Goal: Information Seeking & Learning: Check status

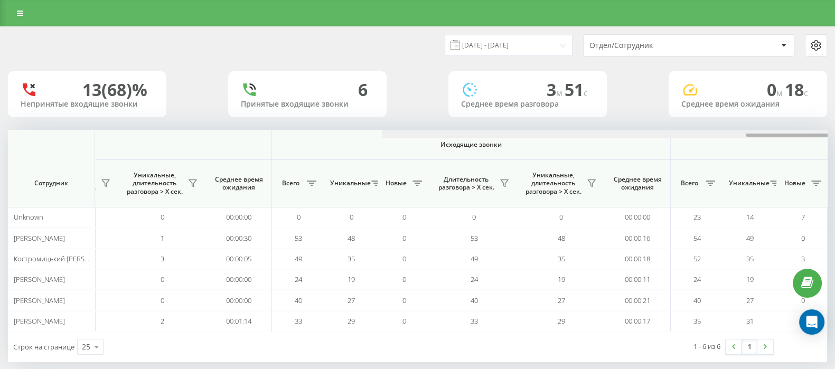
scroll to position [0, 654]
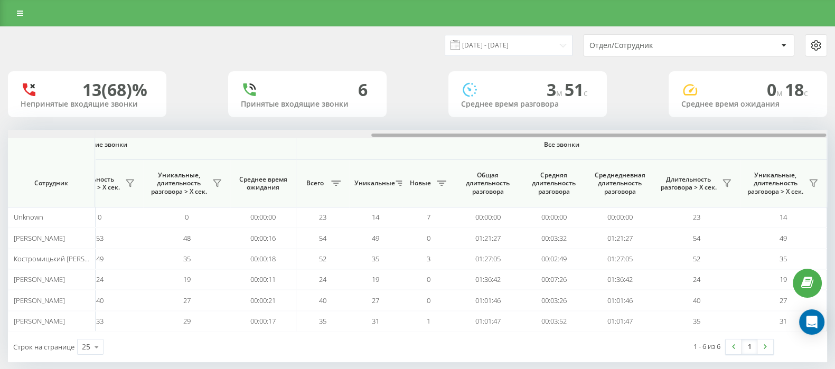
drag, startPoint x: 380, startPoint y: 134, endPoint x: 844, endPoint y: 130, distance: 464.1
click at [834, 130] on html "go.keycrm.app Дашборд Центр обращений Аналитика Ваши отчеты Отчет маркетолога О…" at bounding box center [417, 184] width 835 height 369
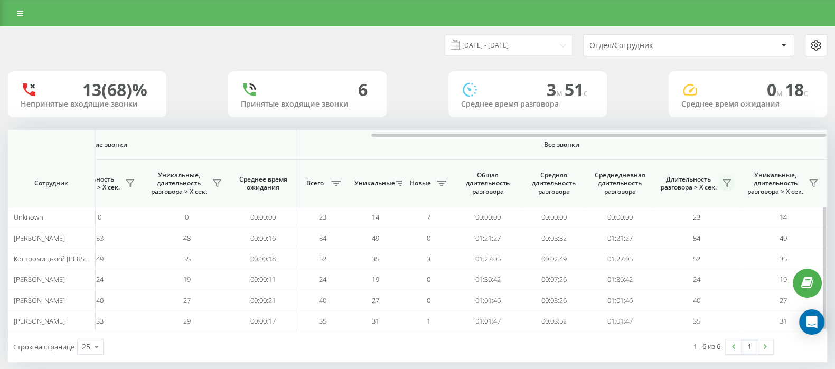
click at [722, 182] on icon at bounding box center [726, 183] width 8 height 8
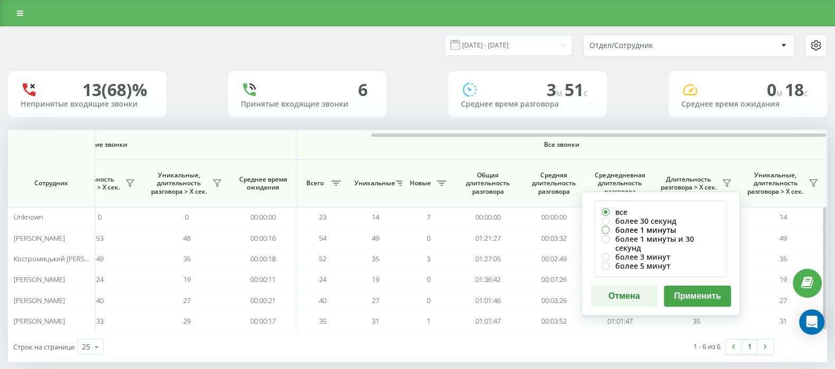
click at [608, 231] on label "более 1 минуты" at bounding box center [660, 229] width 118 height 9
radio input "true"
click at [701, 286] on button "Применить" at bounding box center [697, 296] width 67 height 21
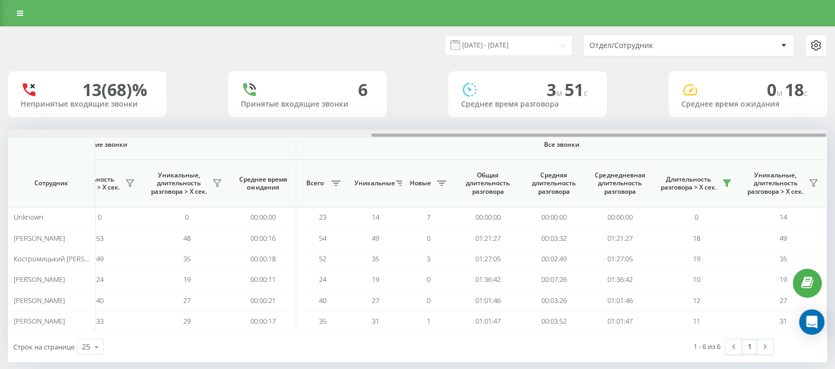
drag, startPoint x: 450, startPoint y: 136, endPoint x: 825, endPoint y: 129, distance: 375.5
click at [825, 129] on div "21.08.2025 - 21.08.2025 Отдел/Сотрудник 13 (68)% Непринятые входящие звонки 6 П…" at bounding box center [417, 194] width 819 height 335
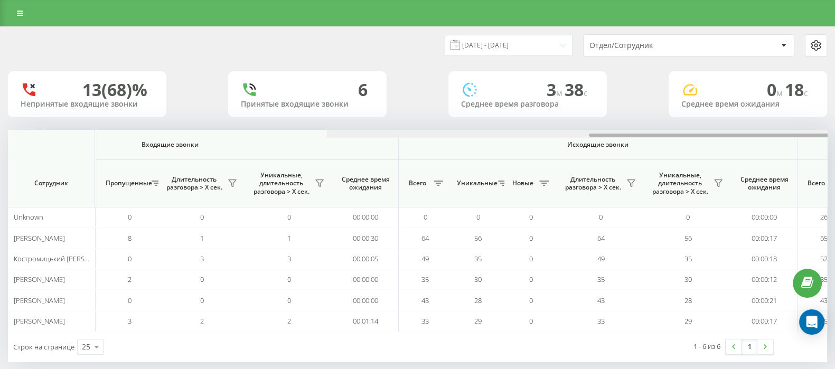
scroll to position [0, 654]
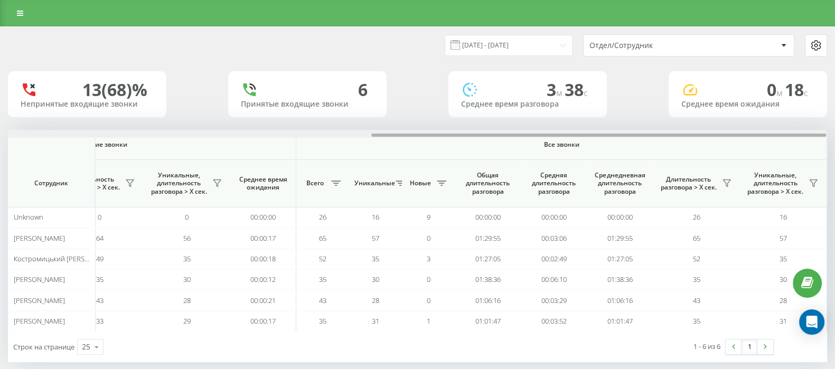
drag, startPoint x: 406, startPoint y: 134, endPoint x: 844, endPoint y: 125, distance: 438.9
click at [834, 125] on html "go.keycrm.app Дашборд Центр обращений Аналитика Ваши отчеты Отчет маркетолога О…" at bounding box center [417, 184] width 835 height 369
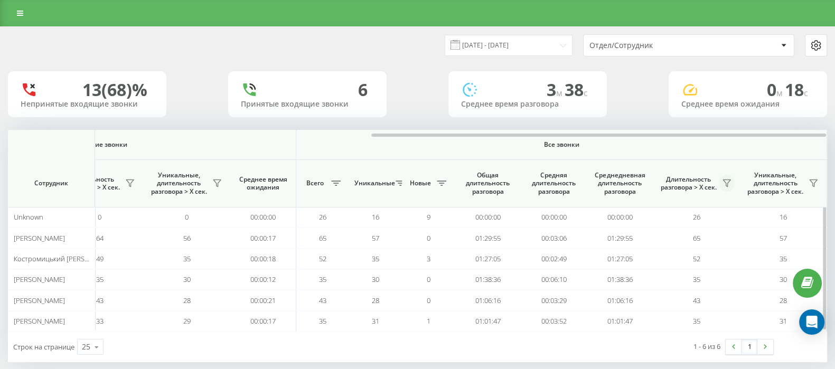
click at [721, 180] on button at bounding box center [727, 183] width 16 height 17
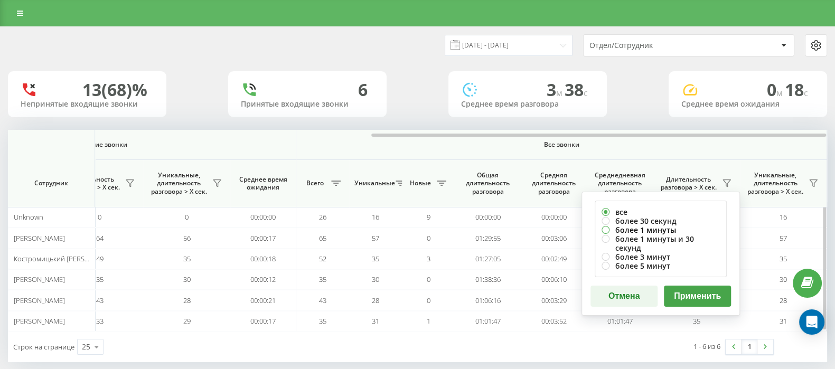
click at [604, 226] on label "более 1 минуты" at bounding box center [660, 229] width 118 height 9
radio input "true"
click at [689, 286] on button "Применить" at bounding box center [697, 296] width 67 height 21
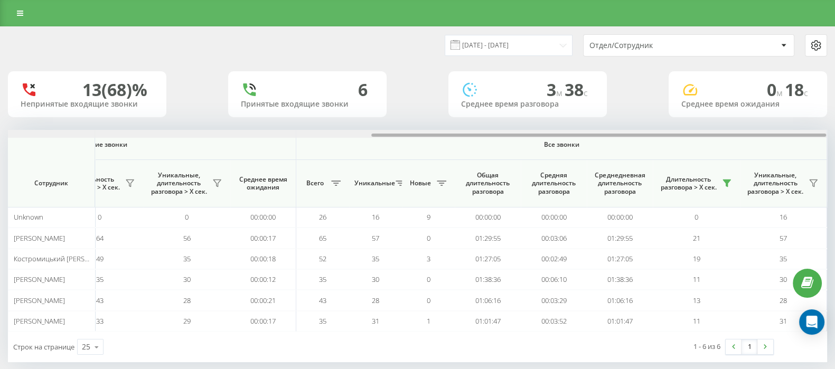
drag, startPoint x: 453, startPoint y: 135, endPoint x: 844, endPoint y: 135, distance: 391.3
click at [834, 135] on html "go.keycrm.app Дашборд Центр обращений Аналитика Ваши отчеты Отчет маркетолога О…" at bounding box center [417, 184] width 835 height 369
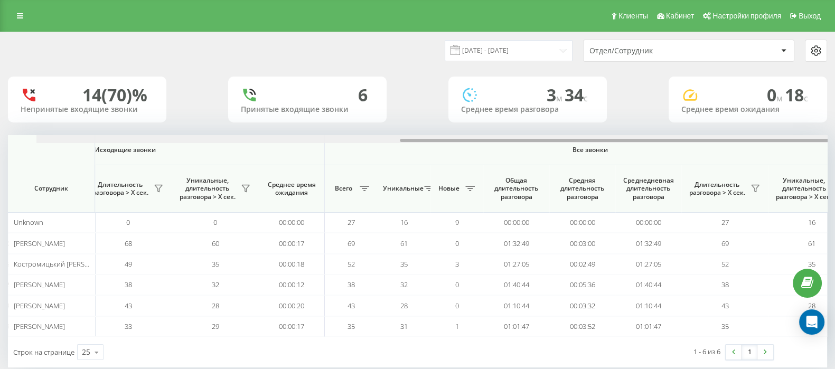
scroll to position [0, 654]
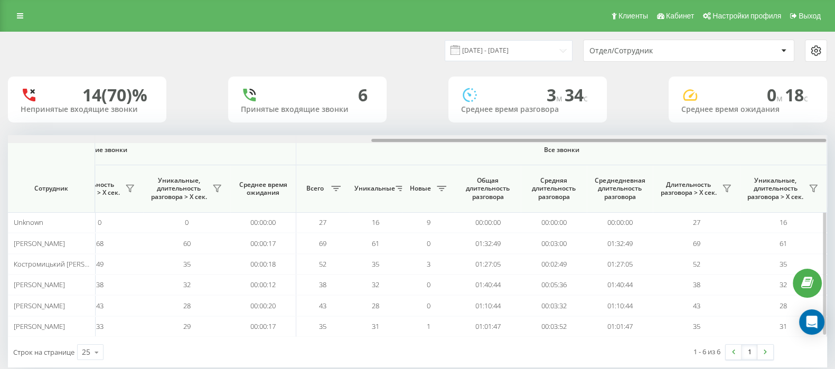
drag, startPoint x: 0, startPoint y: 0, endPoint x: 750, endPoint y: 160, distance: 766.7
click at [822, 141] on div at bounding box center [598, 140] width 455 height 3
click at [728, 190] on icon at bounding box center [726, 188] width 8 height 8
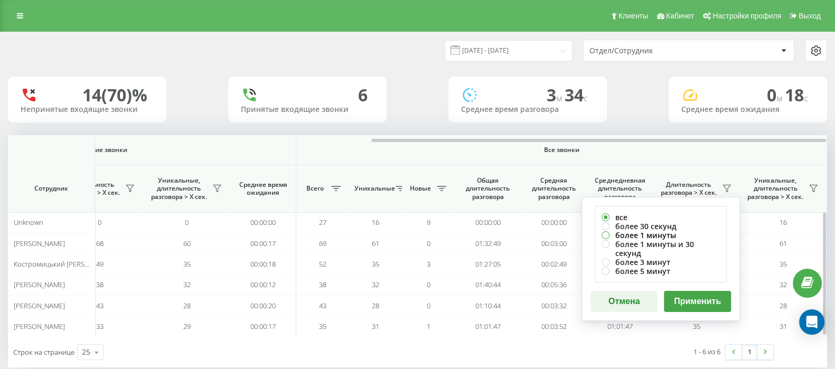
click at [604, 234] on label "более 1 минуты" at bounding box center [660, 235] width 118 height 9
radio input "true"
click at [696, 291] on button "Применить" at bounding box center [697, 301] width 67 height 21
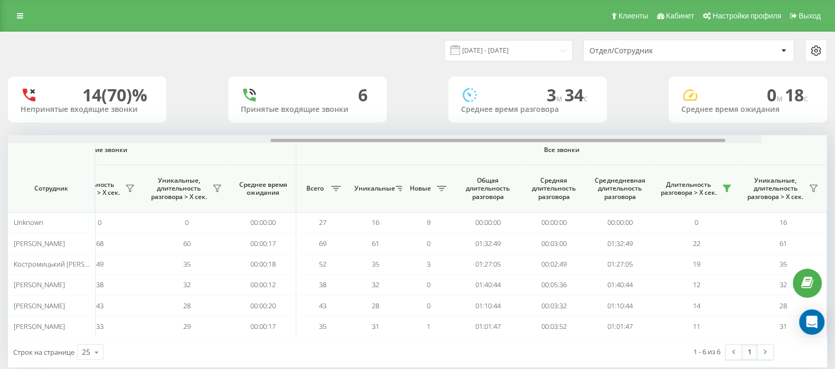
drag, startPoint x: 451, startPoint y: 141, endPoint x: 844, endPoint y: 142, distance: 392.8
click at [834, 142] on html "go.keycrm.app Проекты go.keycrm.app Дашборд Центр обращений Аналитика Ваши отче…" at bounding box center [417, 184] width 835 height 369
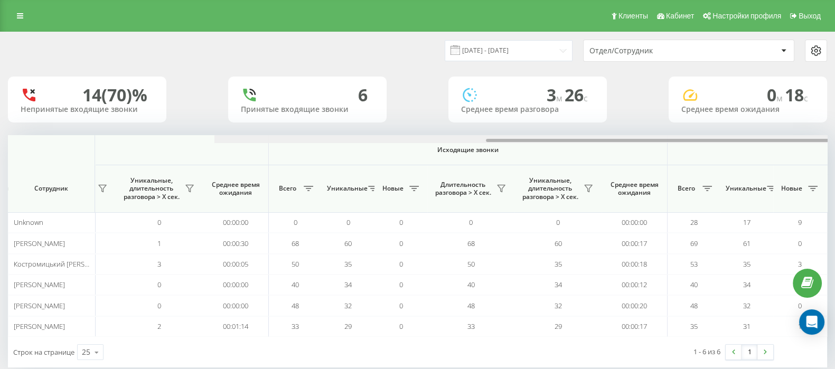
scroll to position [0, 654]
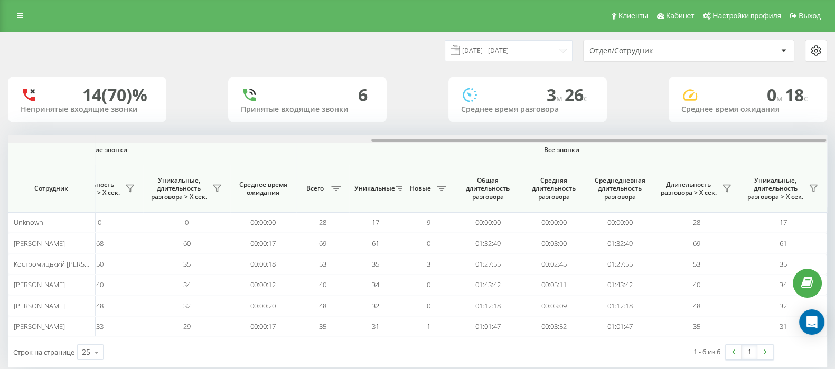
drag, startPoint x: 454, startPoint y: 140, endPoint x: 844, endPoint y: 141, distance: 390.2
click at [834, 141] on html "[DOMAIN_NAME] Проекты [DOMAIN_NAME] Дашборд Центр обращений Аналитика Ваши отче…" at bounding box center [417, 184] width 835 height 369
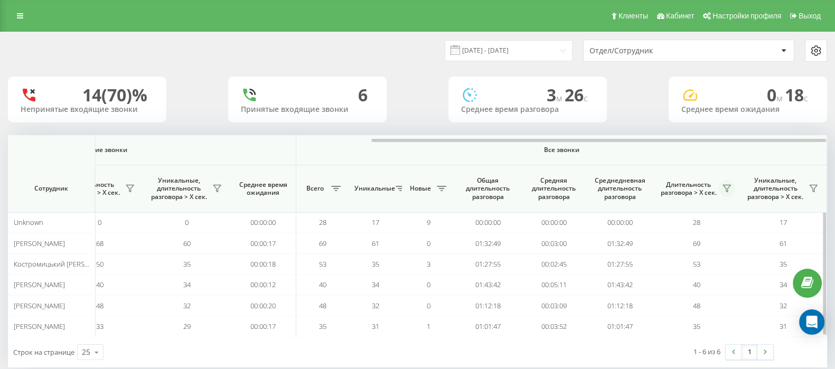
click at [728, 191] on icon at bounding box center [726, 188] width 8 height 8
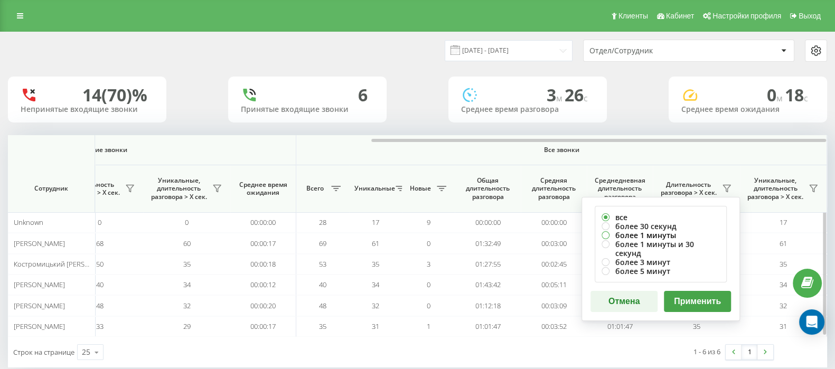
click at [605, 235] on label "более 1 минуты" at bounding box center [660, 235] width 118 height 9
radio input "true"
click at [691, 291] on button "Применить" at bounding box center [697, 301] width 67 height 21
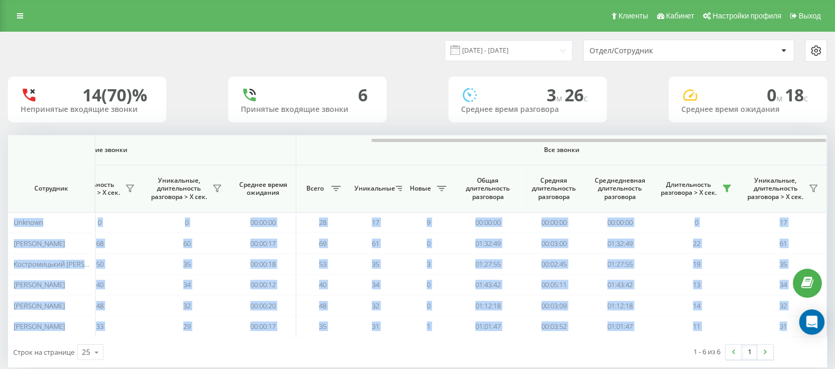
drag, startPoint x: 491, startPoint y: 139, endPoint x: 844, endPoint y: 139, distance: 353.2
click at [834, 139] on html "go.keycrm.app Проекты go.keycrm.app Дашборд Центр обращений Аналитика Ваши отче…" at bounding box center [417, 184] width 835 height 369
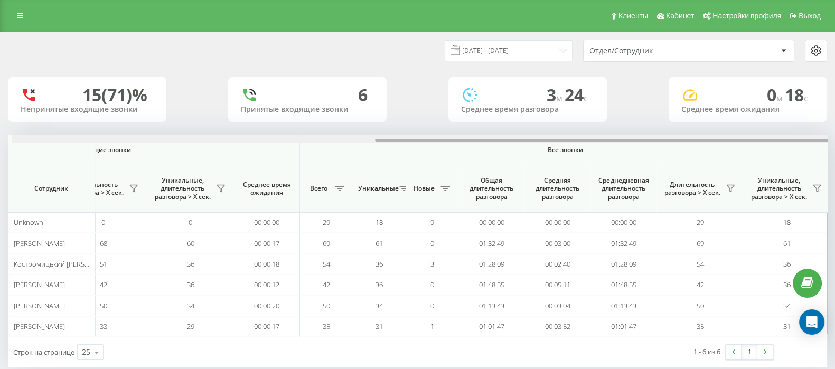
scroll to position [0, 654]
drag, startPoint x: 385, startPoint y: 139, endPoint x: 764, endPoint y: 153, distance: 378.9
click at [777, 141] on div at bounding box center [598, 140] width 455 height 3
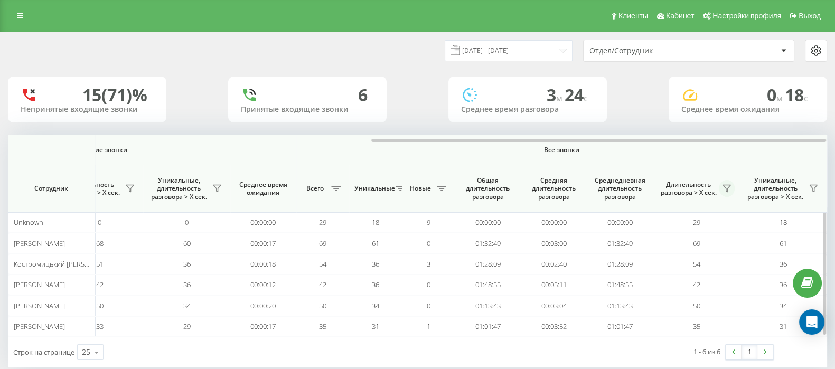
click at [723, 186] on icon at bounding box center [726, 188] width 8 height 8
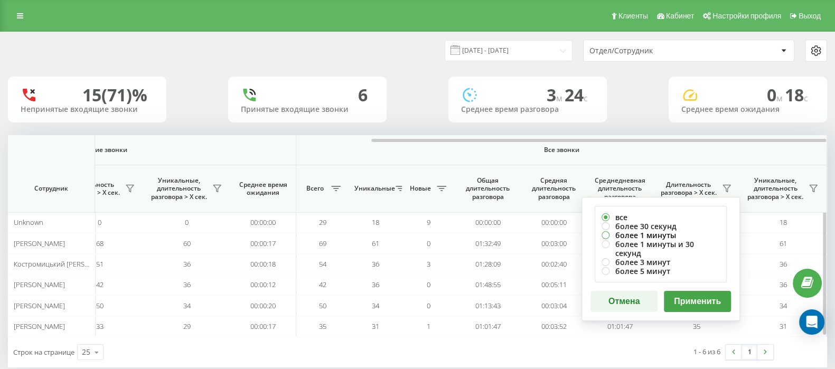
click at [604, 237] on label "более 1 минуты" at bounding box center [660, 235] width 118 height 9
radio input "true"
click at [684, 294] on button "Применить" at bounding box center [697, 301] width 67 height 21
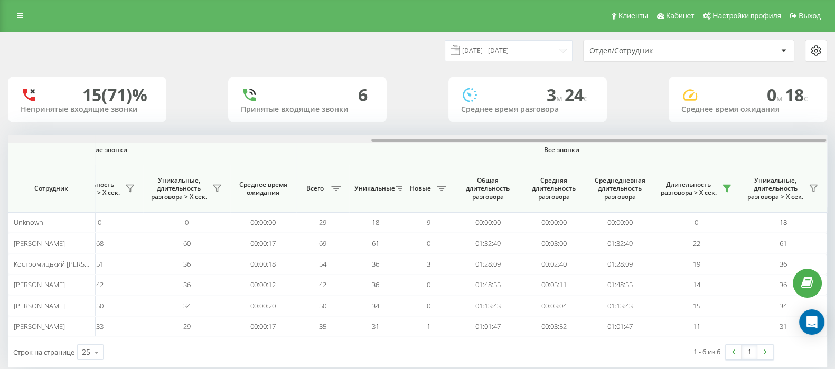
drag, startPoint x: 421, startPoint y: 141, endPoint x: 822, endPoint y: 134, distance: 401.4
click at [822, 134] on div "[DATE] - [DATE] Отдел/Сотрудник 15 (71)% Непринятые входящие звонки 6 Принятые …" at bounding box center [417, 199] width 819 height 335
